Goal: Transaction & Acquisition: Purchase product/service

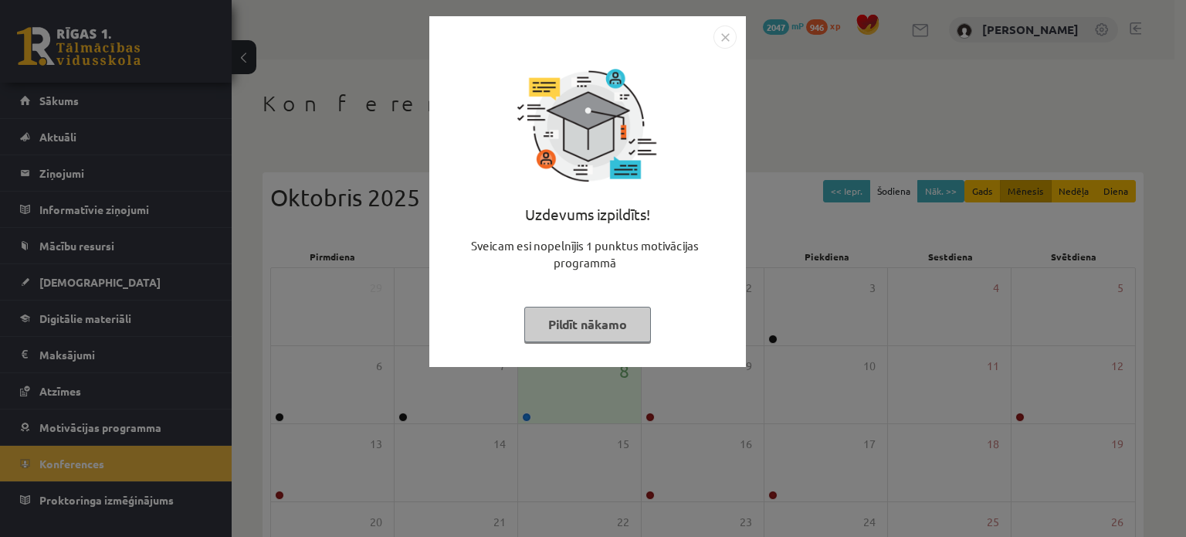
click at [617, 328] on button "Pildīt nākamo" at bounding box center [587, 325] width 127 height 36
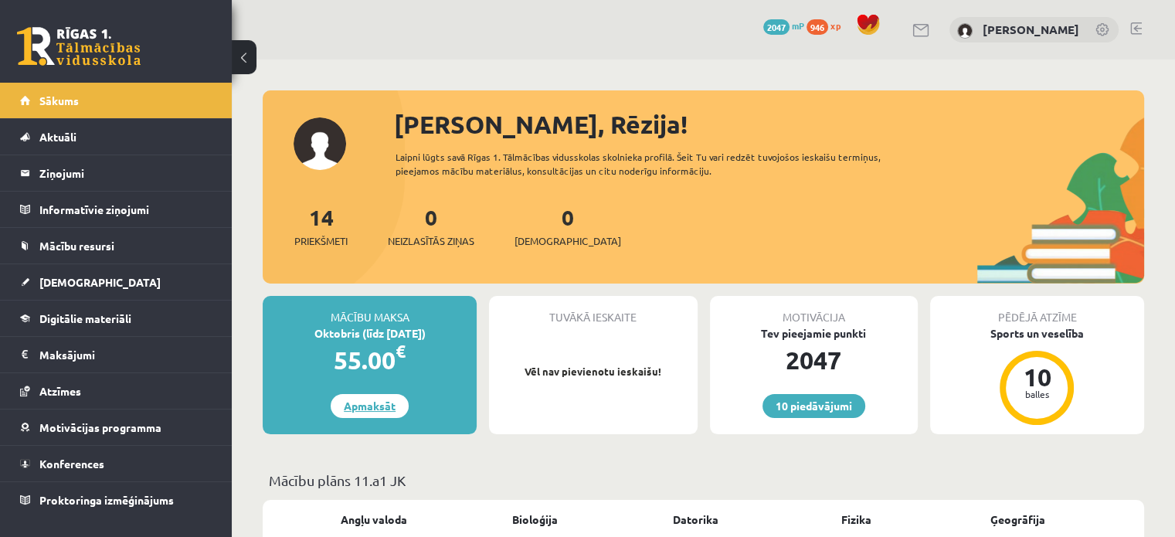
click at [372, 407] on link "Apmaksāt" at bounding box center [370, 406] width 78 height 24
